Goal: Information Seeking & Learning: Learn about a topic

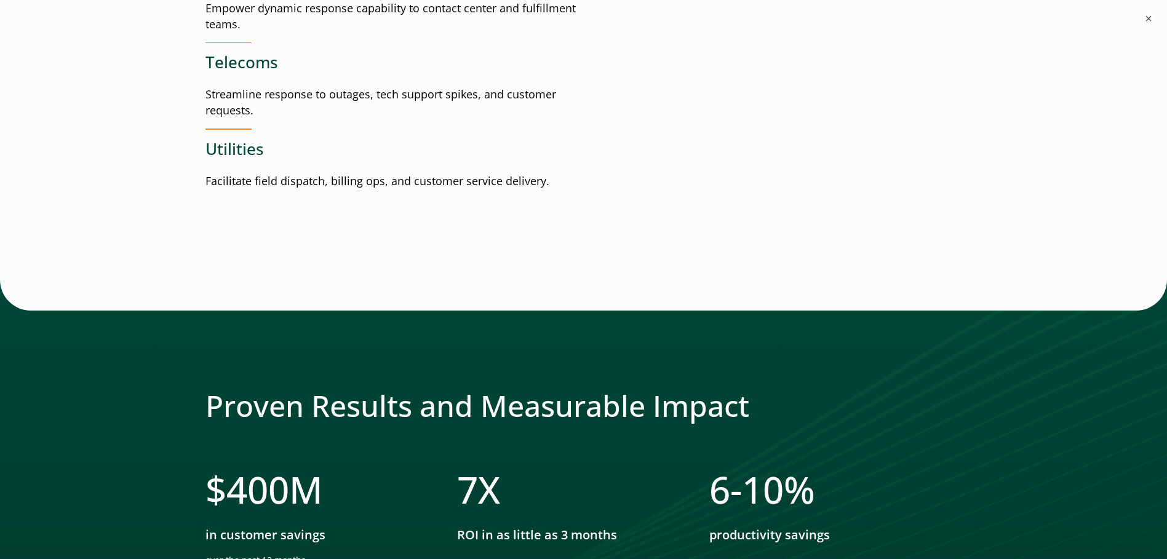
scroll to position [1743, 0]
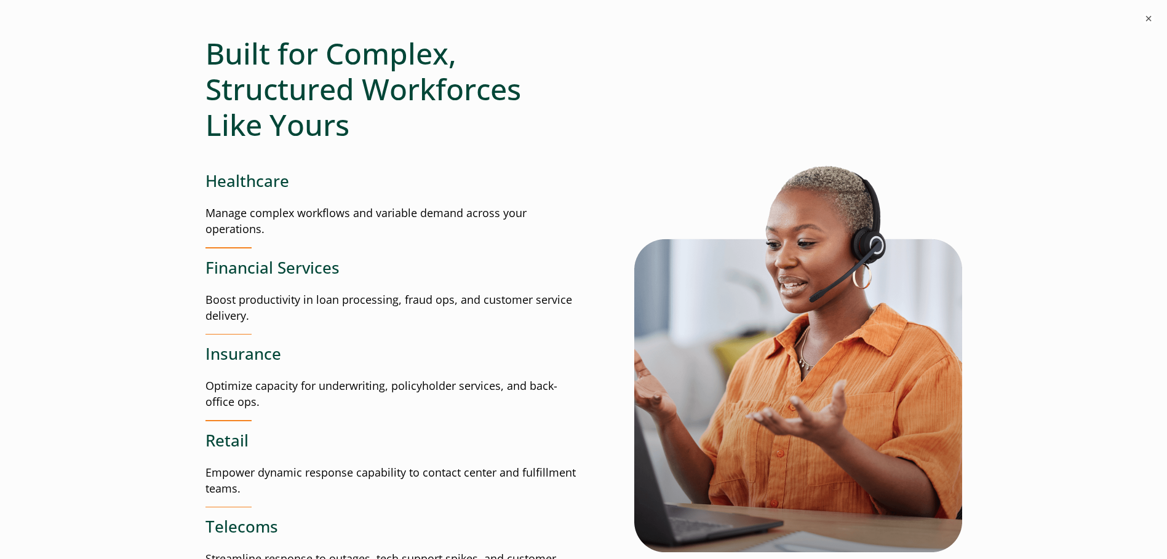
scroll to position [1538, 0]
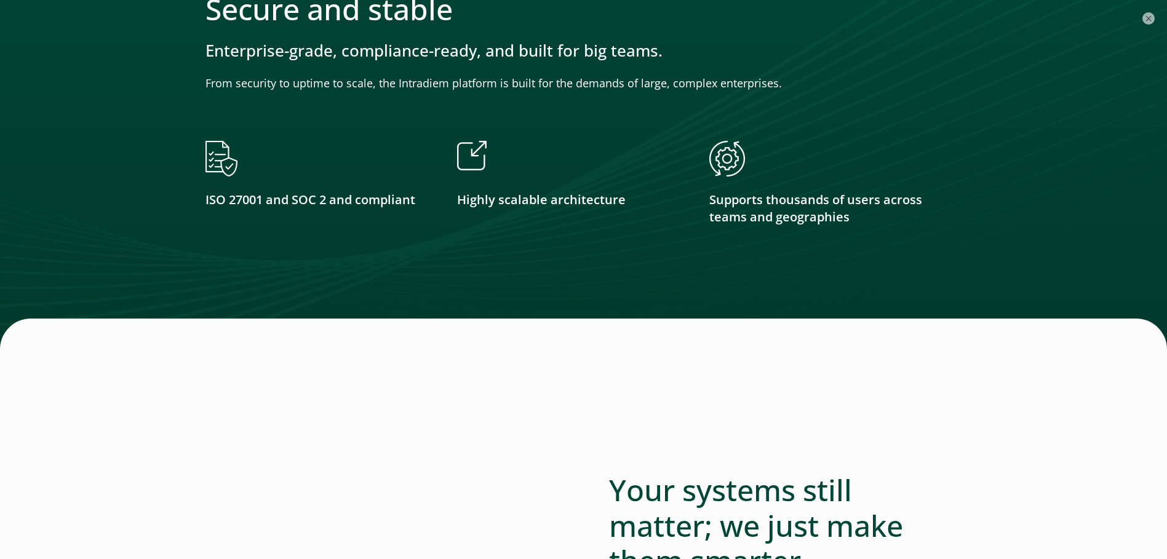
scroll to position [2031, 0]
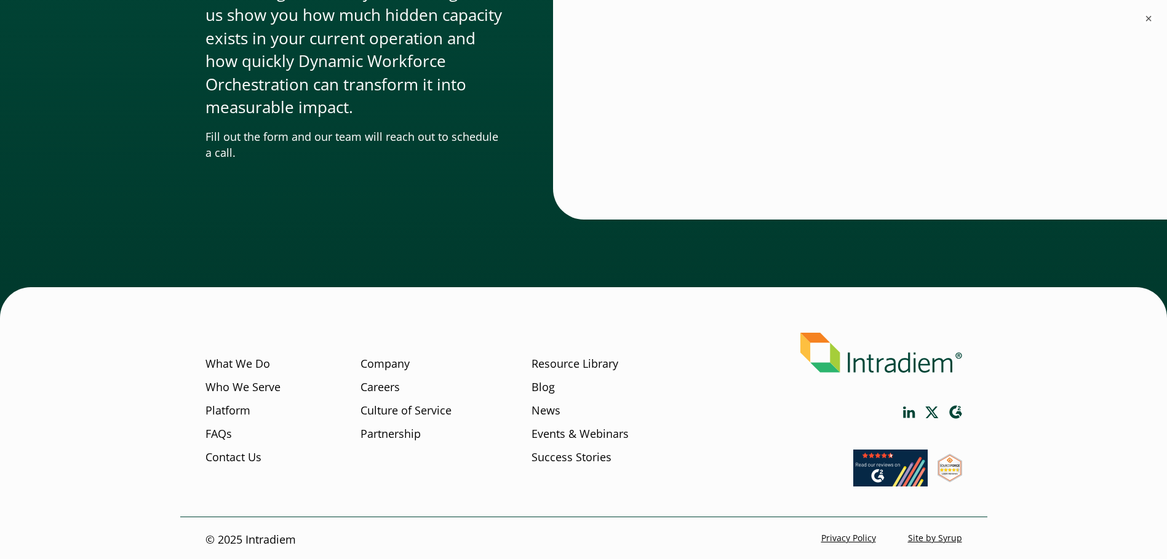
scroll to position [3774, 0]
